Goal: Information Seeking & Learning: Learn about a topic

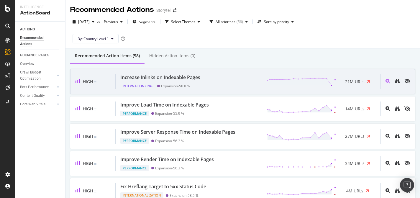
click at [223, 80] on div "Increase Inlinks on Indexable Pages Internal Linking Expansion - 56.0 % 21M URLs" at bounding box center [248, 81] width 265 height 15
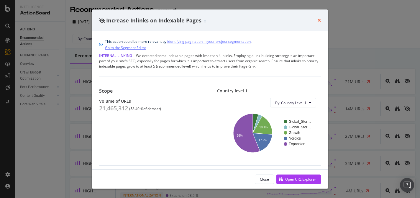
click at [320, 20] on icon "times" at bounding box center [319, 20] width 4 height 5
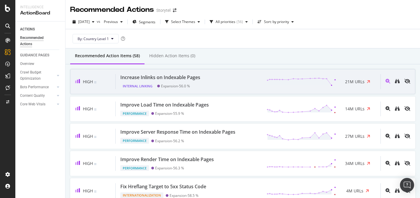
click at [247, 83] on div "Increase Inlinks on Indexable Pages Internal Linking Expansion - 56.0 % 21M URLs" at bounding box center [248, 81] width 265 height 15
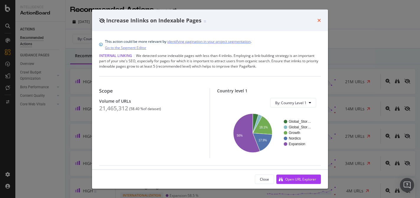
click at [318, 21] on icon "times" at bounding box center [319, 20] width 4 height 5
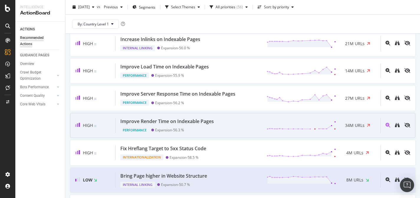
scroll to position [39, 0]
click at [241, 126] on div "Improve Render Time on Indexable Pages Performance Expansion - 56.3 % 34M URLs" at bounding box center [248, 124] width 265 height 15
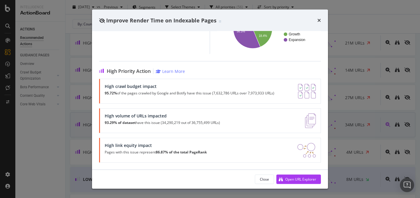
scroll to position [100, 0]
click at [300, 179] on div "Open URL Explorer" at bounding box center [300, 178] width 31 height 5
click at [319, 19] on icon "times" at bounding box center [319, 20] width 4 height 5
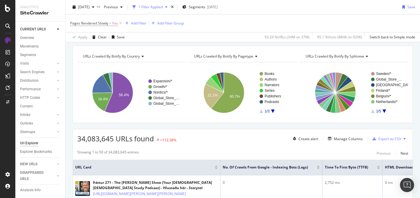
scroll to position [18, 0]
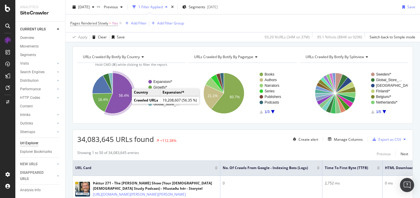
click at [120, 103] on icon "A chart." at bounding box center [119, 93] width 28 height 41
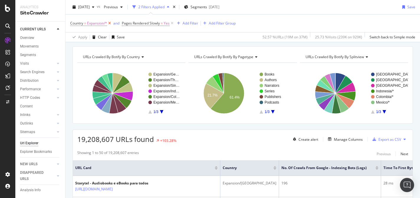
click at [110, 23] on icon at bounding box center [109, 23] width 5 height 6
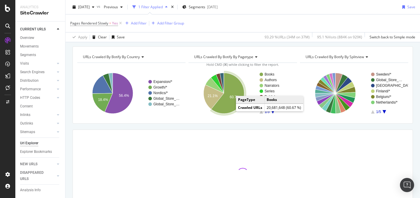
click at [229, 103] on icon "A chart." at bounding box center [227, 93] width 33 height 41
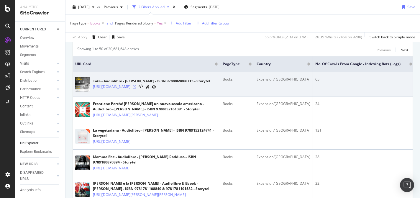
click at [136, 86] on icon at bounding box center [135, 87] width 4 height 4
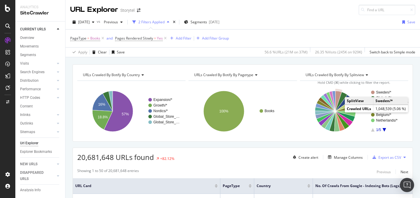
click at [382, 93] on text "Sweden/*" at bounding box center [383, 92] width 15 height 4
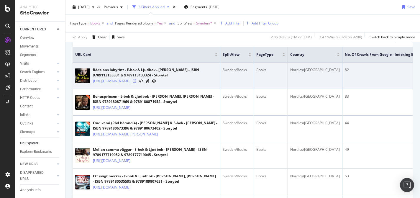
click at [136, 83] on icon at bounding box center [135, 81] width 4 height 4
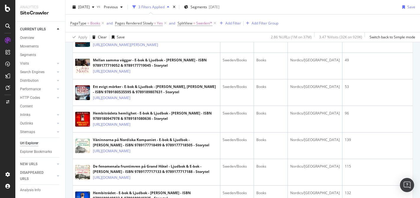
scroll to position [310, 0]
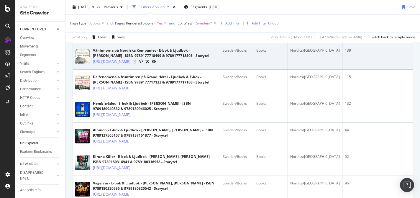
click at [136, 63] on icon at bounding box center [135, 62] width 4 height 4
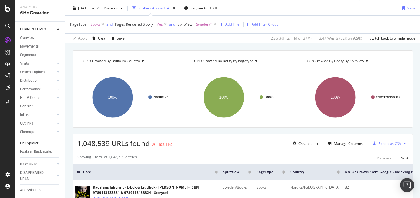
scroll to position [0, 0]
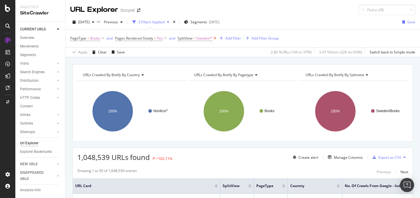
click at [214, 37] on icon at bounding box center [214, 38] width 5 height 6
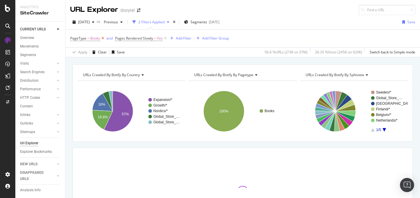
click at [103, 38] on icon at bounding box center [102, 38] width 5 height 6
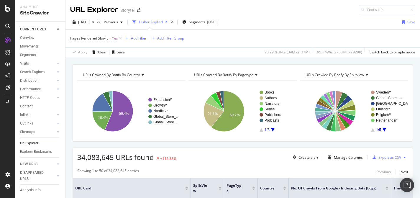
click at [291, 14] on div "URL Explorer Storytel" at bounding box center [242, 7] width 354 height 15
